Goal: Information Seeking & Learning: Learn about a topic

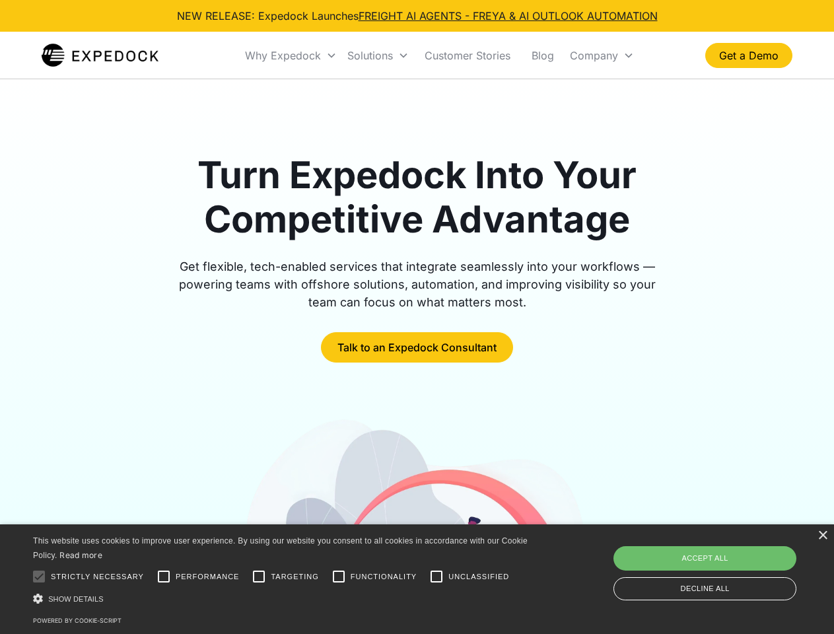
click at [291, 55] on div "Why Expedock" at bounding box center [283, 55] width 76 height 13
click at [378, 55] on div "Solutions" at bounding box center [370, 55] width 46 height 13
click at [602, 55] on div "Company" at bounding box center [594, 55] width 48 height 13
click at [39, 577] on div at bounding box center [39, 576] width 26 height 26
click at [164, 577] on input "Performance" at bounding box center [164, 576] width 26 height 26
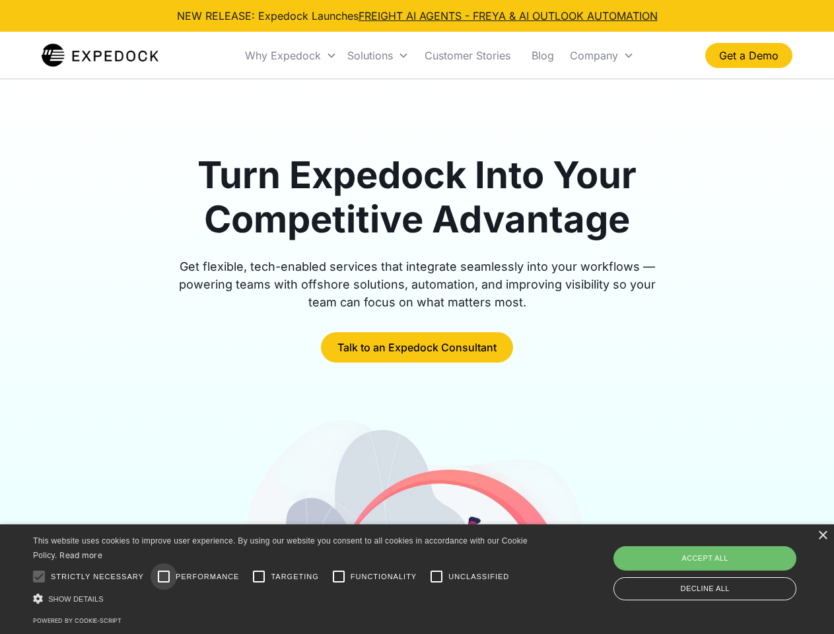
checkbox input "true"
click at [259, 577] on input "Targeting" at bounding box center [259, 576] width 26 height 26
checkbox input "true"
click at [339, 577] on input "Functionality" at bounding box center [339, 576] width 26 height 26
checkbox input "true"
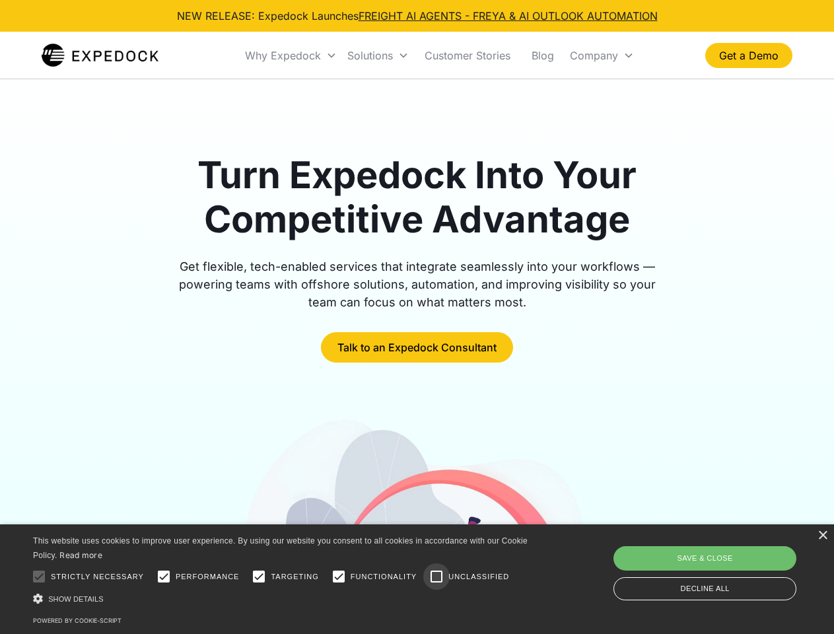
click at [437, 577] on input "Unclassified" at bounding box center [436, 576] width 26 height 26
checkbox input "true"
click at [283, 598] on div "Show details Hide details" at bounding box center [282, 599] width 499 height 14
